Goal: Information Seeking & Learning: Learn about a topic

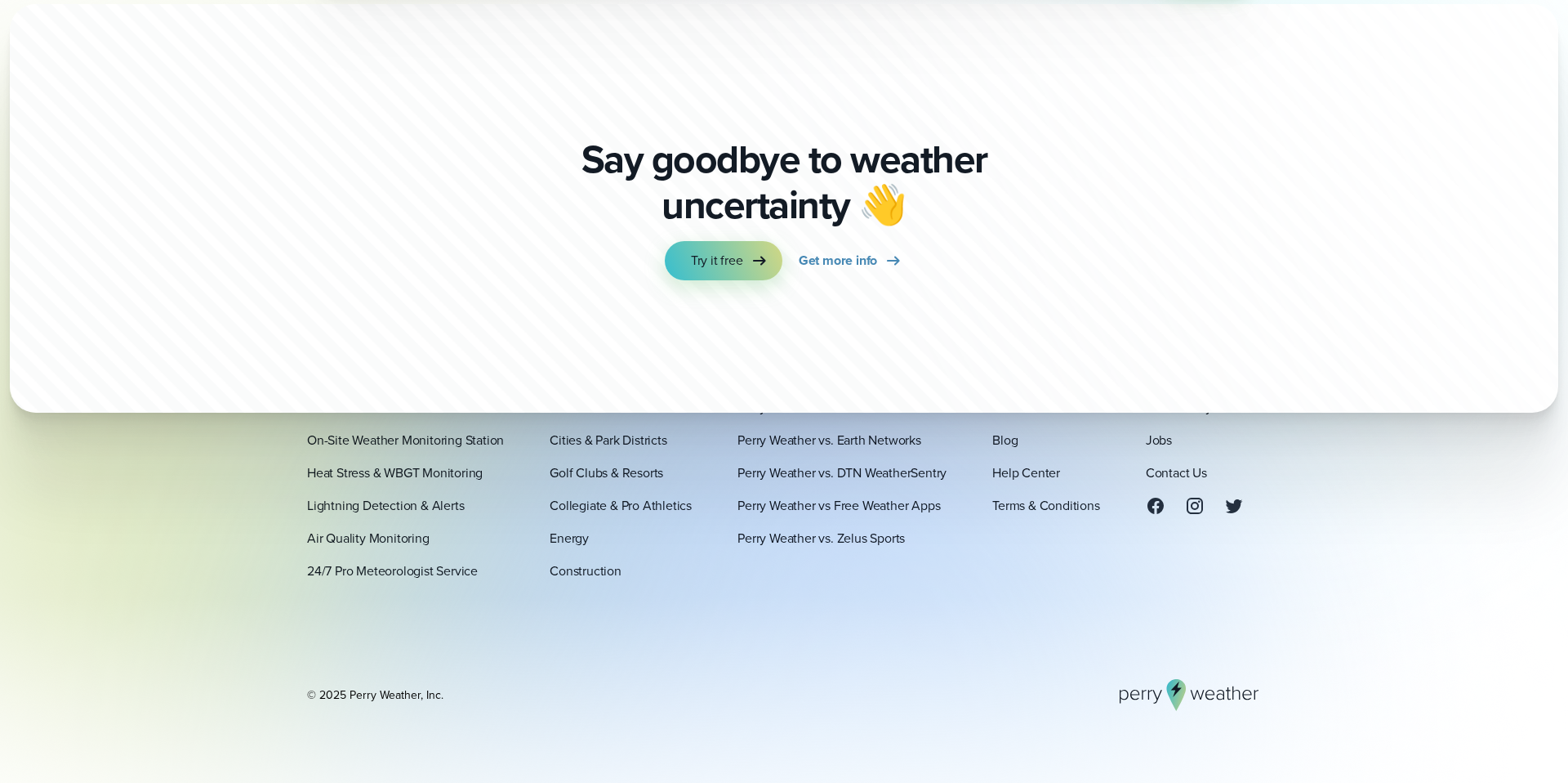
scroll to position [5750, 0]
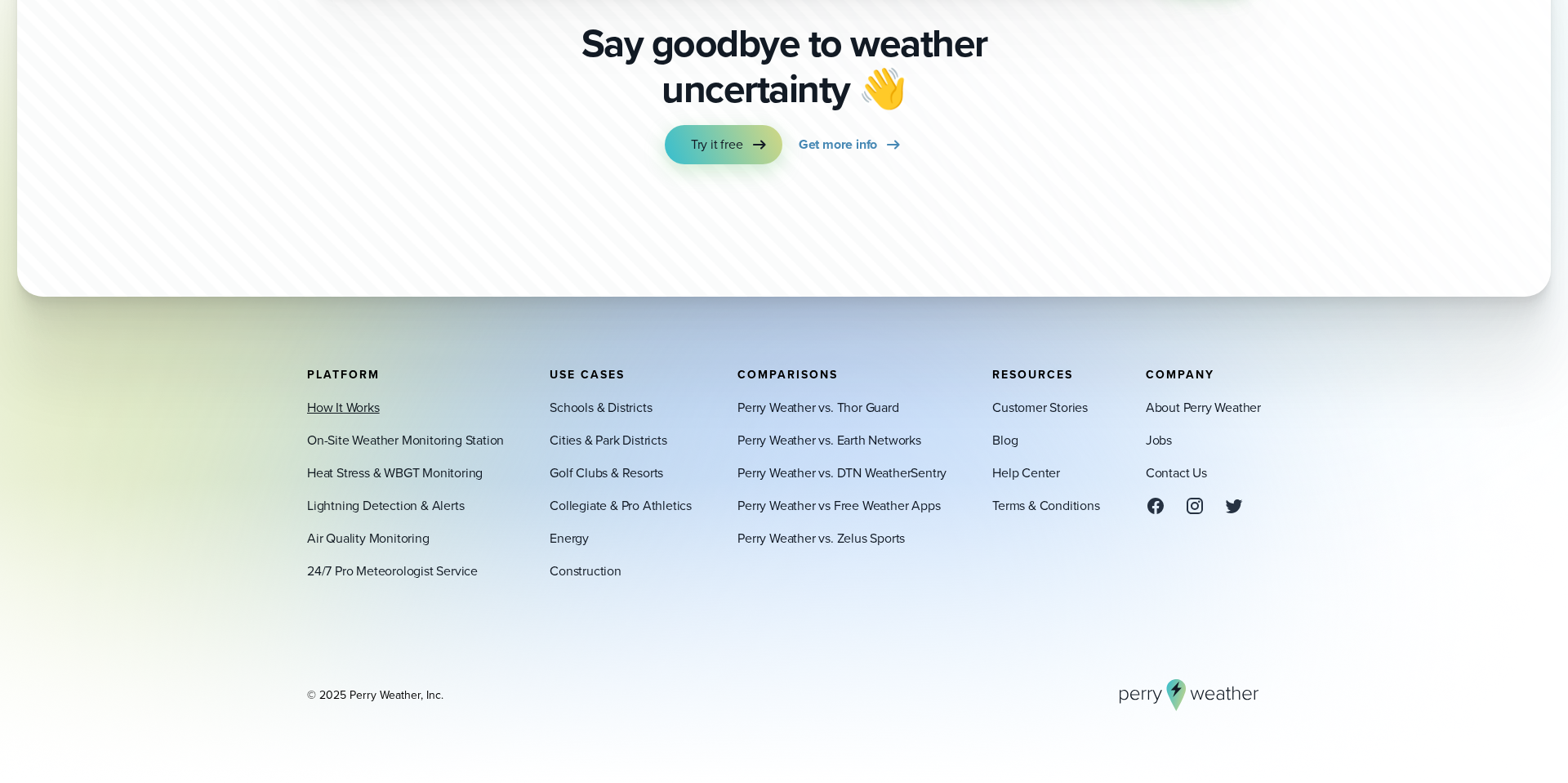
click at [347, 411] on link "How It Works" at bounding box center [344, 407] width 73 height 20
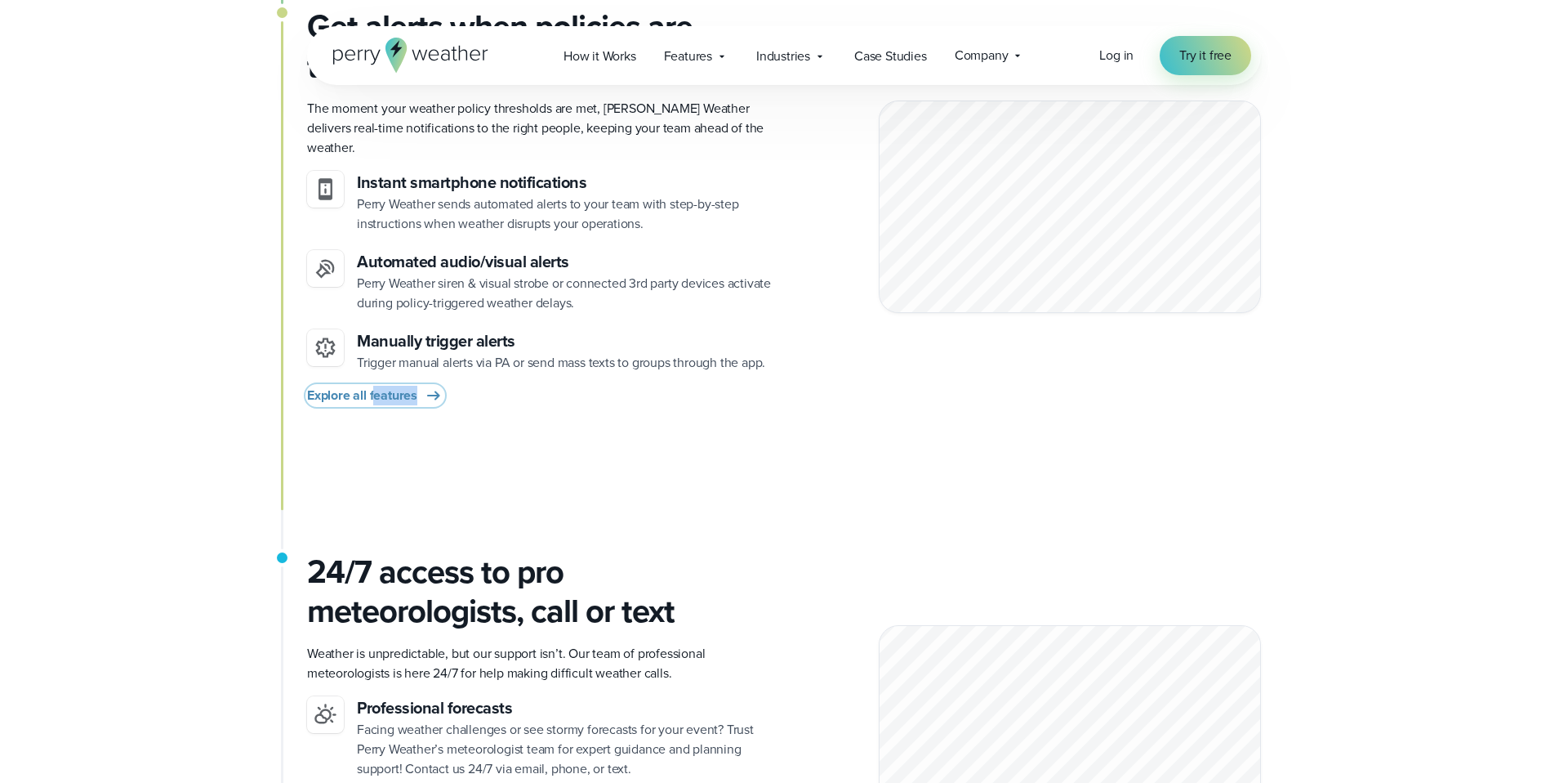
scroll to position [1807, 0]
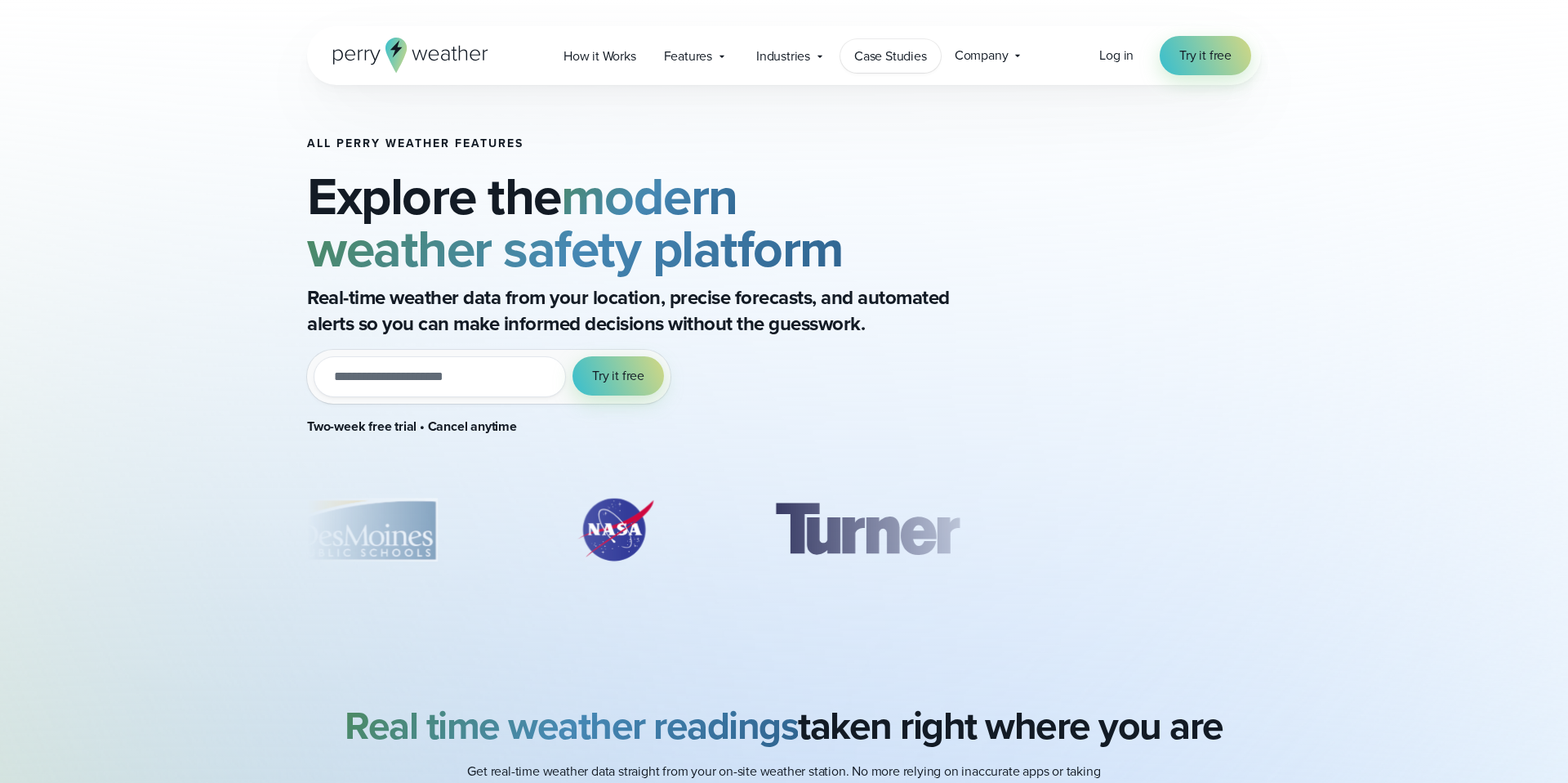
click at [874, 53] on span "Case Studies" at bounding box center [891, 56] width 73 height 20
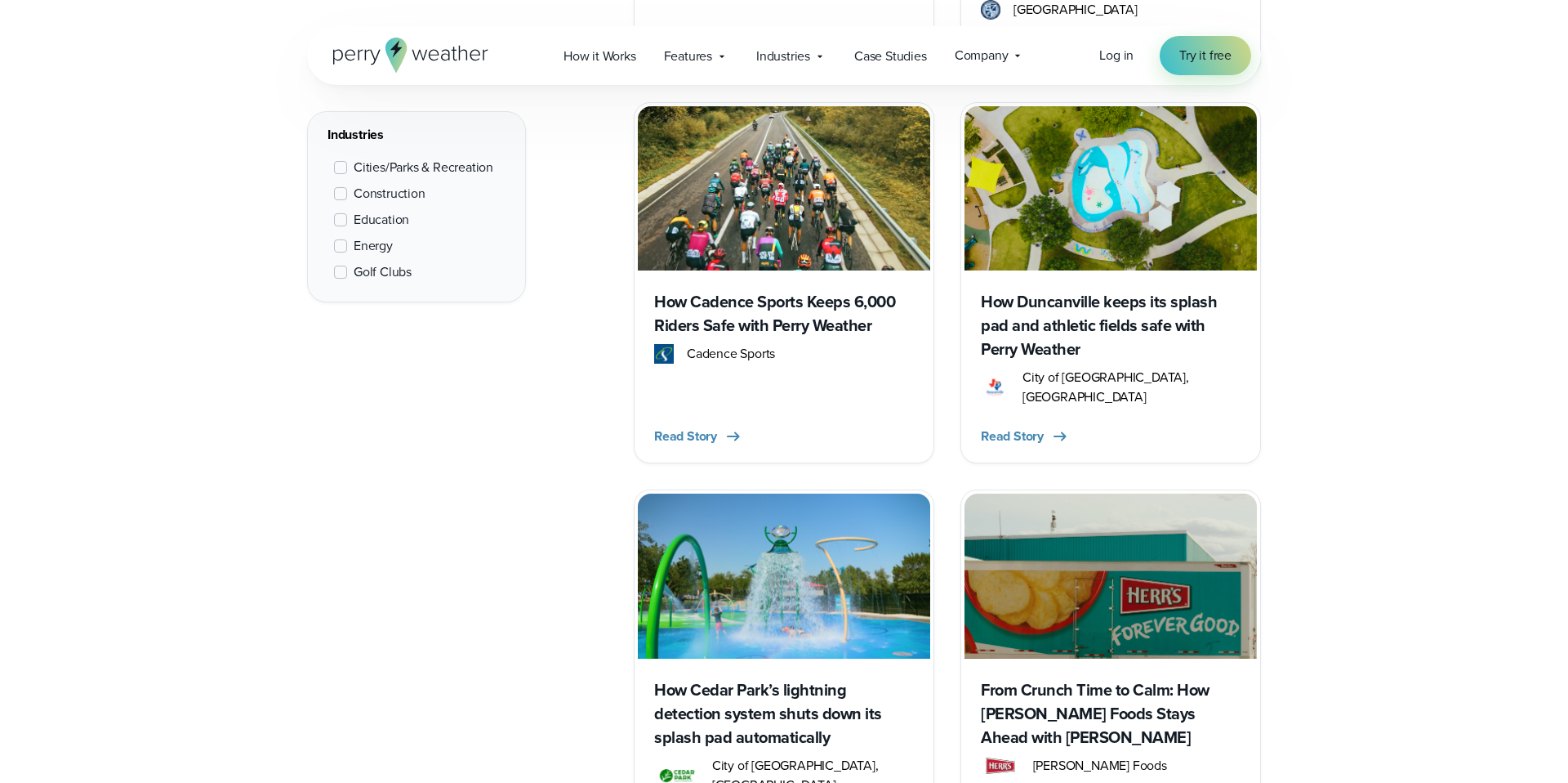
scroll to position [1815, 0]
